Goal: Task Accomplishment & Management: Manage account settings

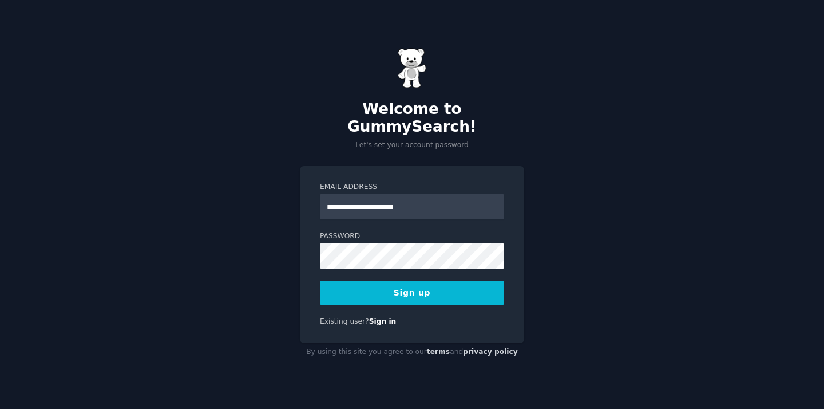
type input "**********"
click at [427, 325] on div "**********" at bounding box center [412, 254] width 224 height 177
click at [387, 317] on link "Sign in" at bounding box center [382, 321] width 27 height 8
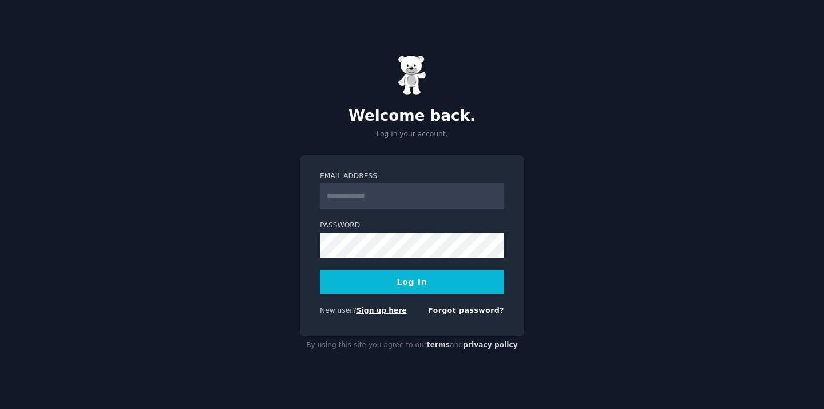
click at [389, 312] on link "Sign up here" at bounding box center [382, 310] width 50 height 8
